Goal: Task Accomplishment & Management: Manage account settings

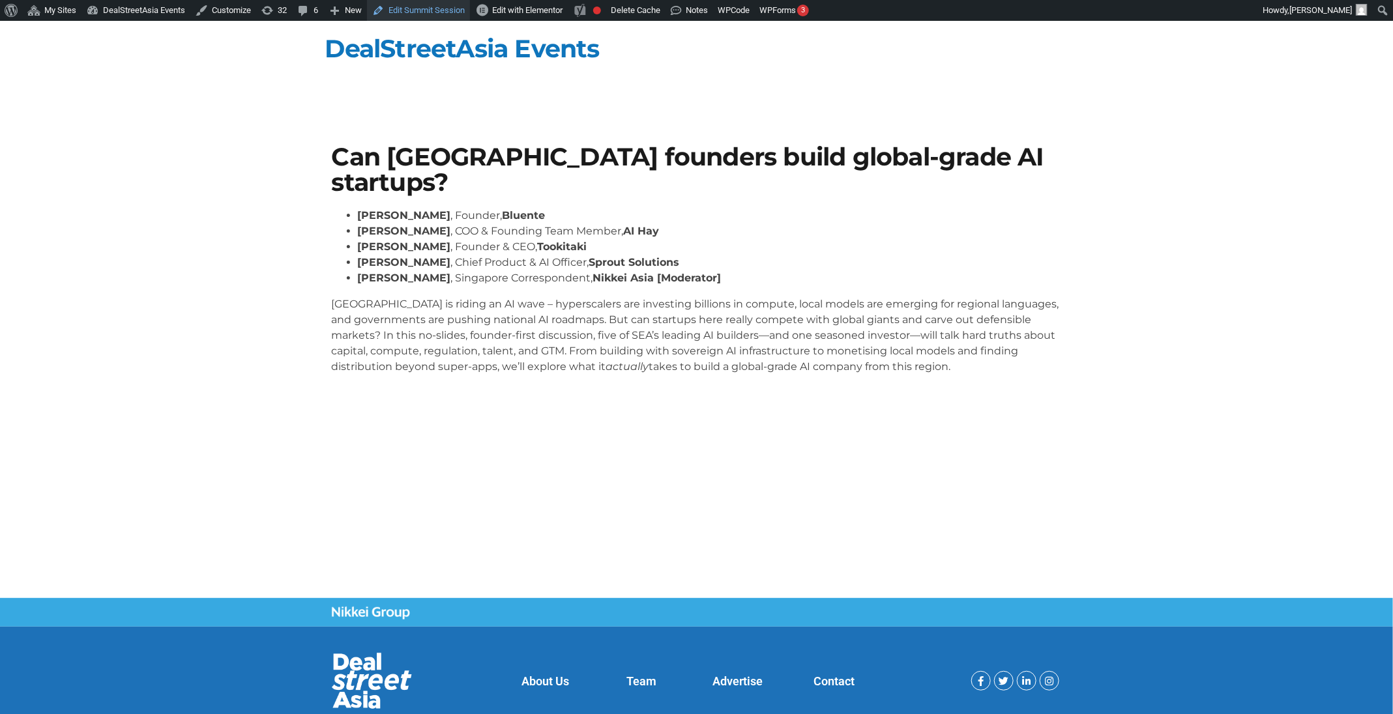
click at [405, 16] on link "Edit Summit Session" at bounding box center [418, 10] width 103 height 21
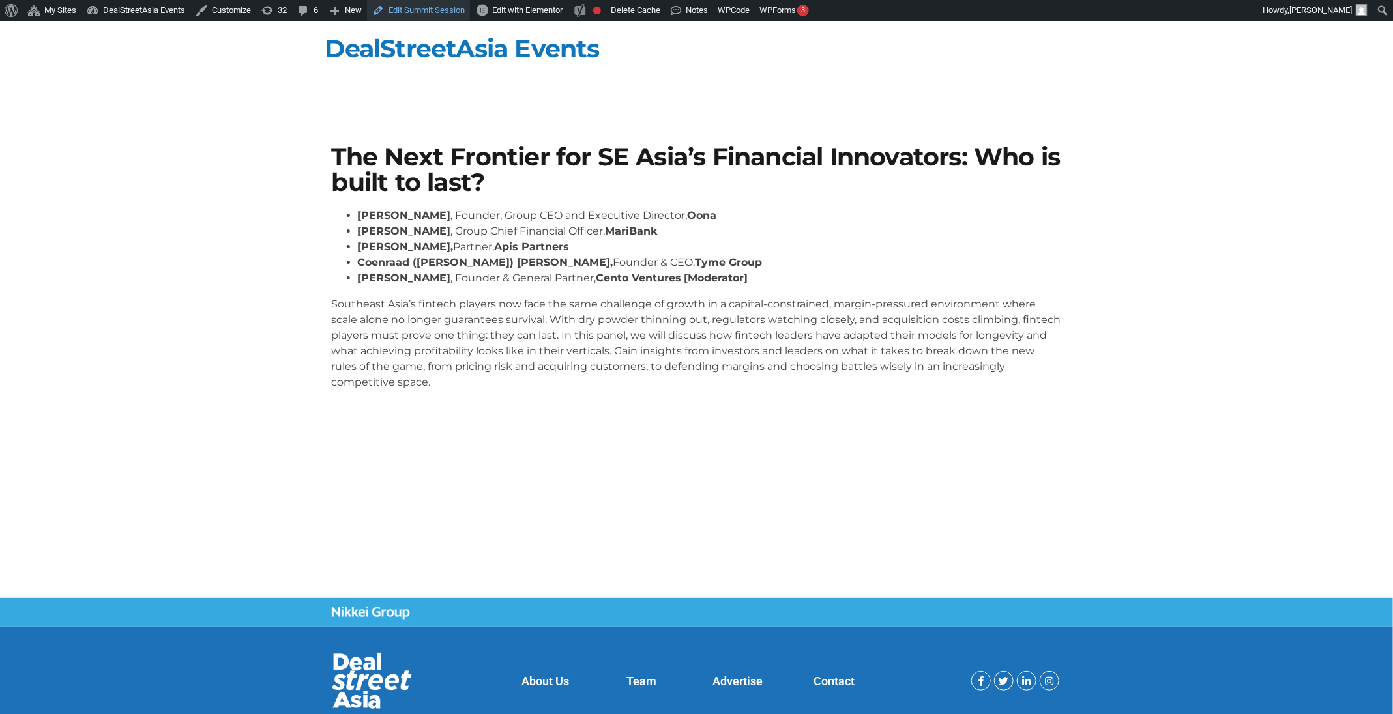
click at [425, 10] on link "Edit Summit Session" at bounding box center [418, 10] width 103 height 21
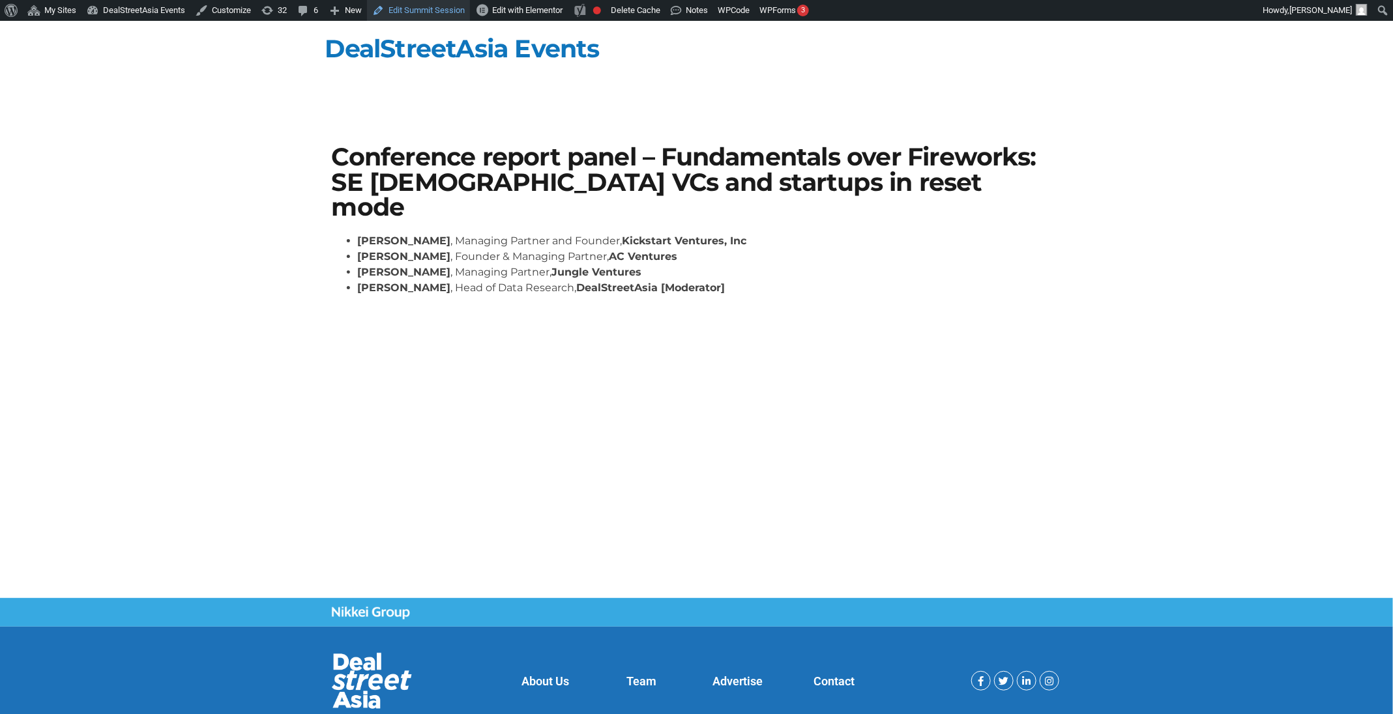
click at [422, 7] on link "Edit Summit Session" at bounding box center [418, 10] width 103 height 21
